Goal: Find specific page/section: Find specific page/section

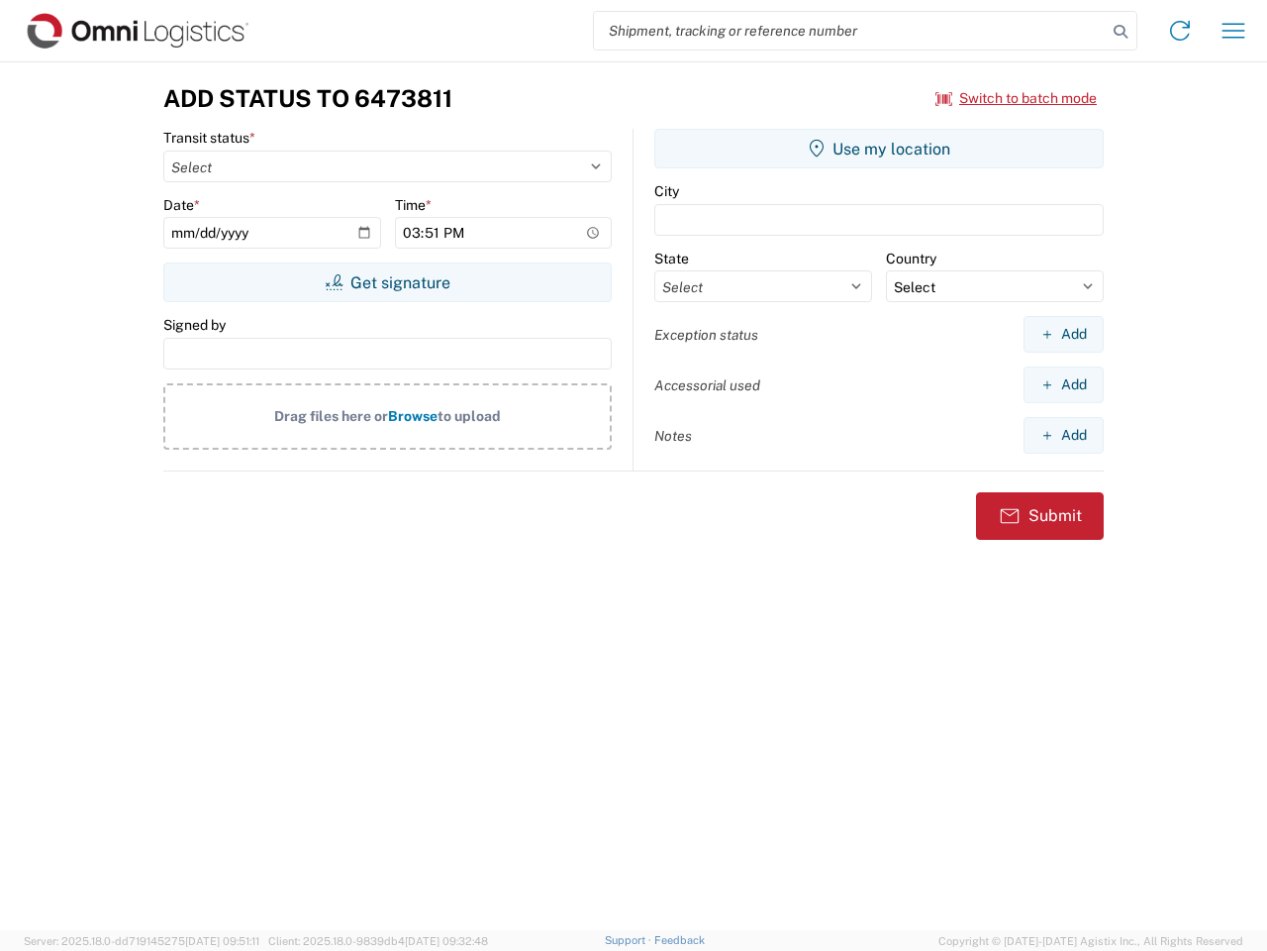
click at [851, 31] on input "search" at bounding box center [850, 31] width 513 height 38
click at [1121, 32] on icon at bounding box center [1121, 32] width 28 height 28
click at [1180, 31] on icon at bounding box center [1180, 31] width 32 height 32
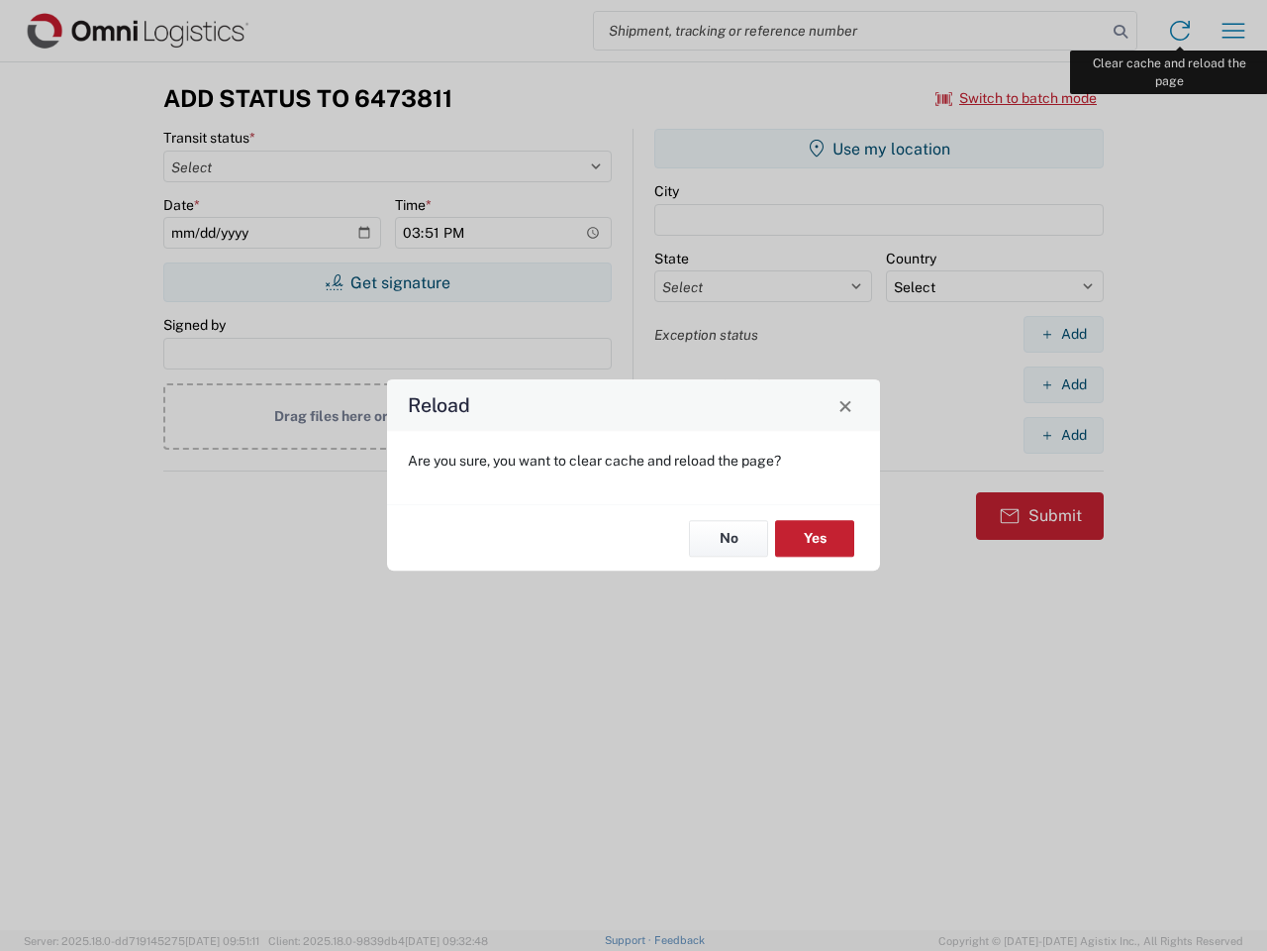
click at [1234, 31] on div "Reload Are you sure, you want to clear cache and reload the page? No Yes" at bounding box center [633, 475] width 1267 height 951
click at [1017, 98] on div "Reload Are you sure, you want to clear cache and reload the page? No Yes" at bounding box center [633, 475] width 1267 height 951
click at [387, 282] on div "Reload Are you sure, you want to clear cache and reload the page? No Yes" at bounding box center [633, 475] width 1267 height 951
click at [879, 149] on div "Reload Are you sure, you want to clear cache and reload the page? No Yes" at bounding box center [633, 475] width 1267 height 951
click at [1063, 334] on div "Reload Are you sure, you want to clear cache and reload the page? No Yes" at bounding box center [633, 475] width 1267 height 951
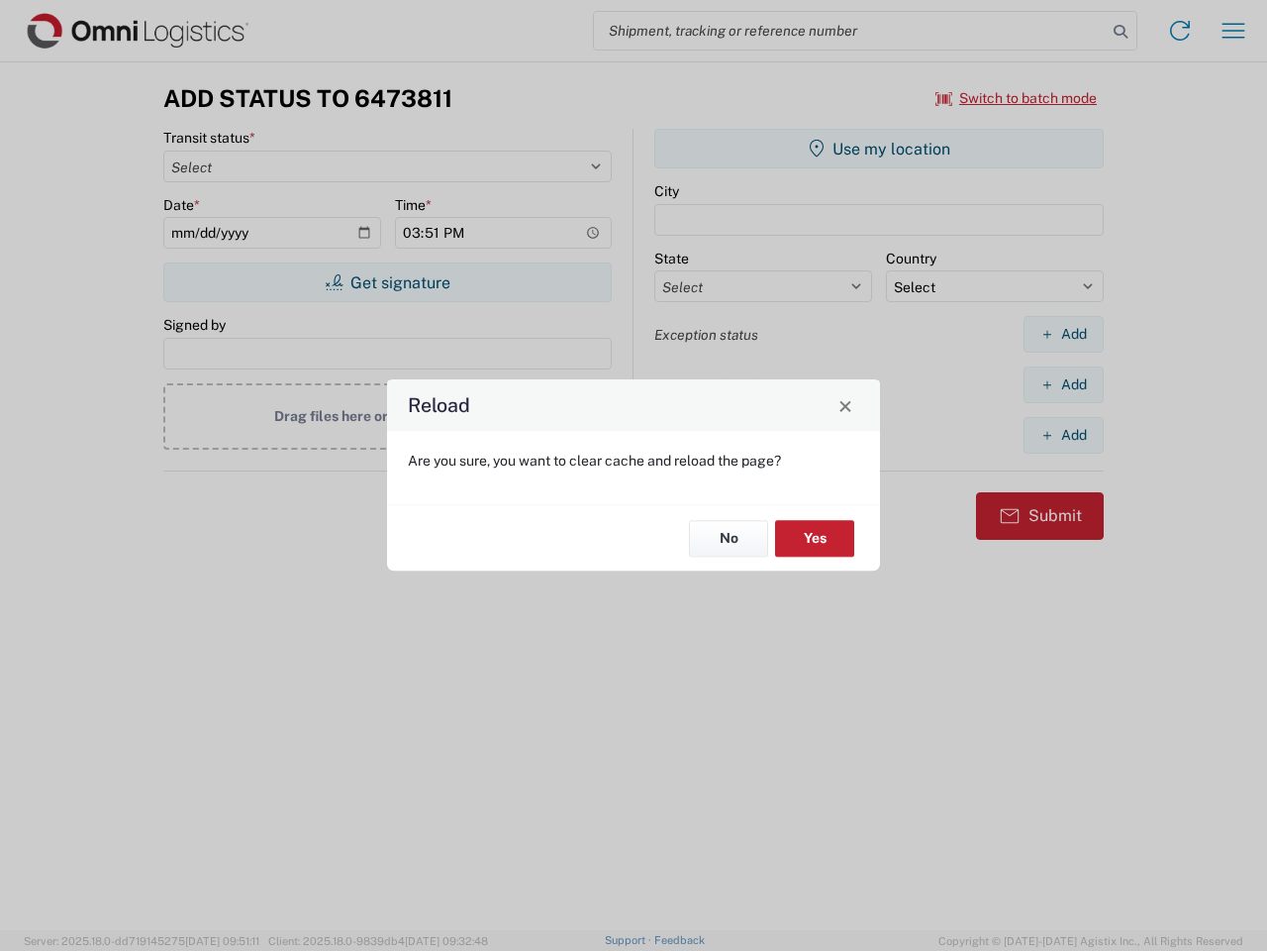
click at [1063, 384] on div "Reload Are you sure, you want to clear cache and reload the page? No Yes" at bounding box center [633, 475] width 1267 height 951
click at [1063, 435] on div "Reload Are you sure, you want to clear cache and reload the page? No Yes" at bounding box center [633, 475] width 1267 height 951
